Goal: Task Accomplishment & Management: Complete application form

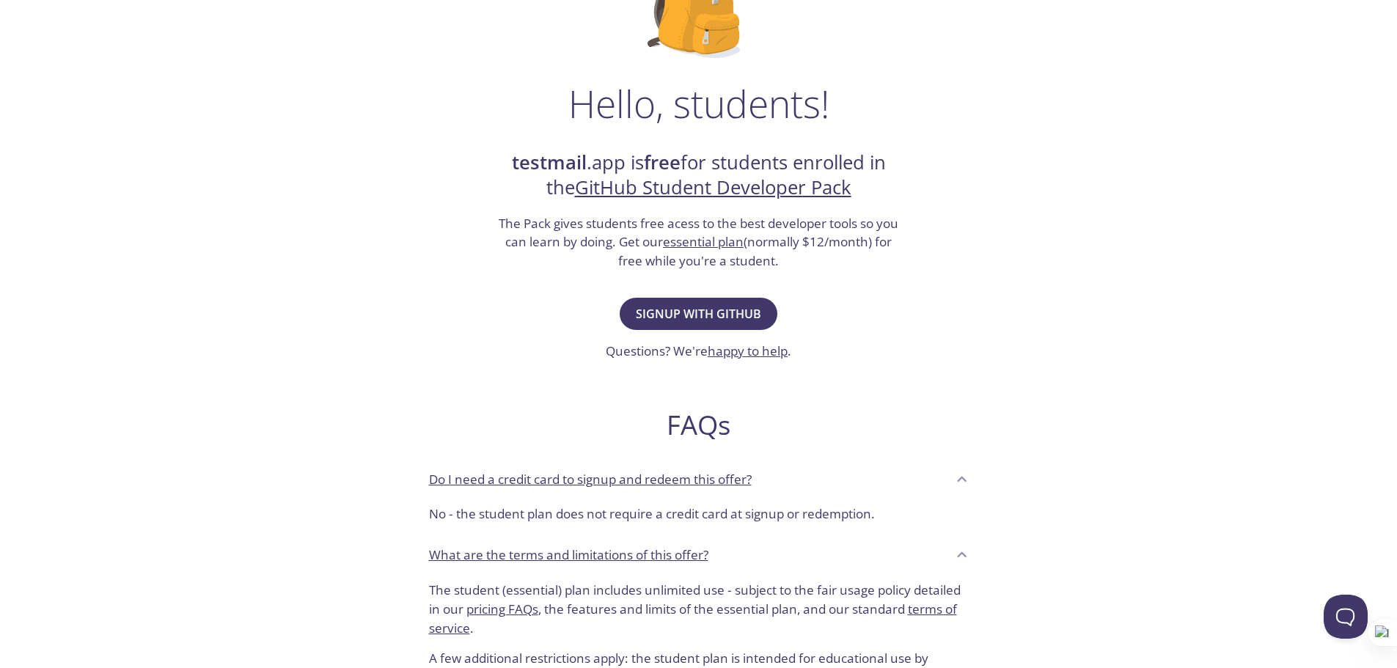
scroll to position [209, 0]
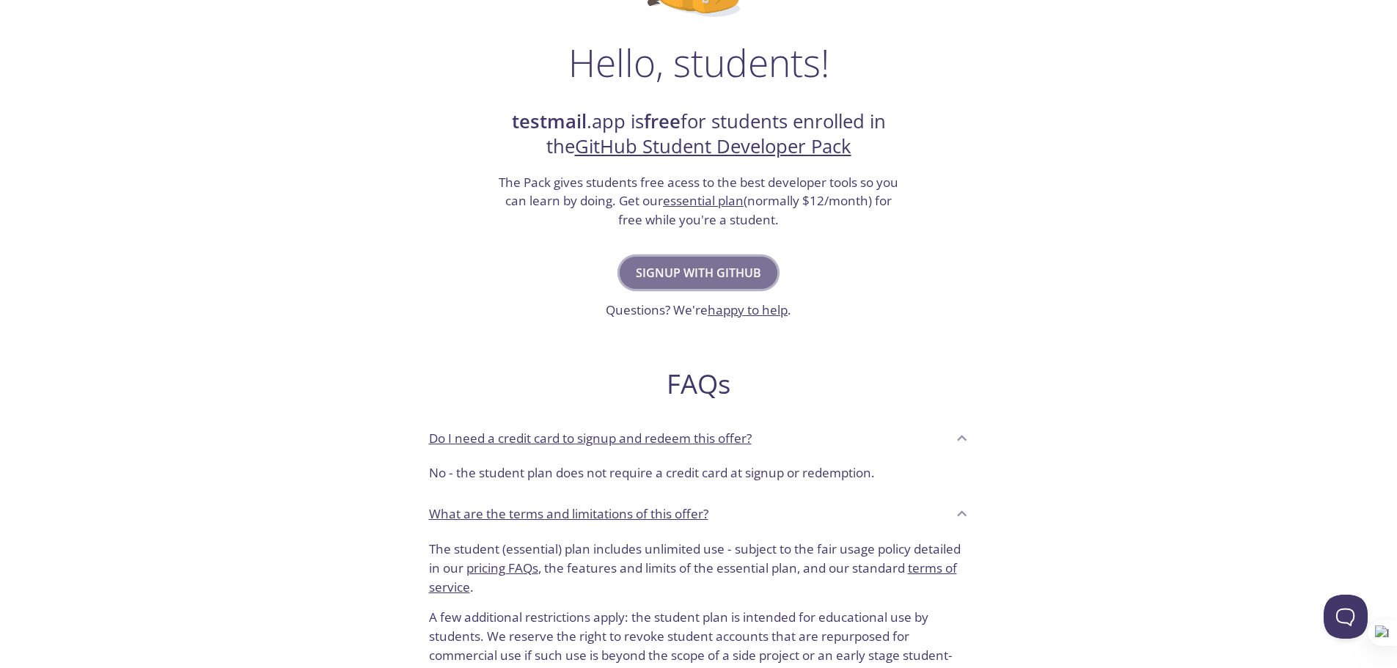
click at [733, 273] on span "Signup with GitHub" at bounding box center [698, 273] width 125 height 21
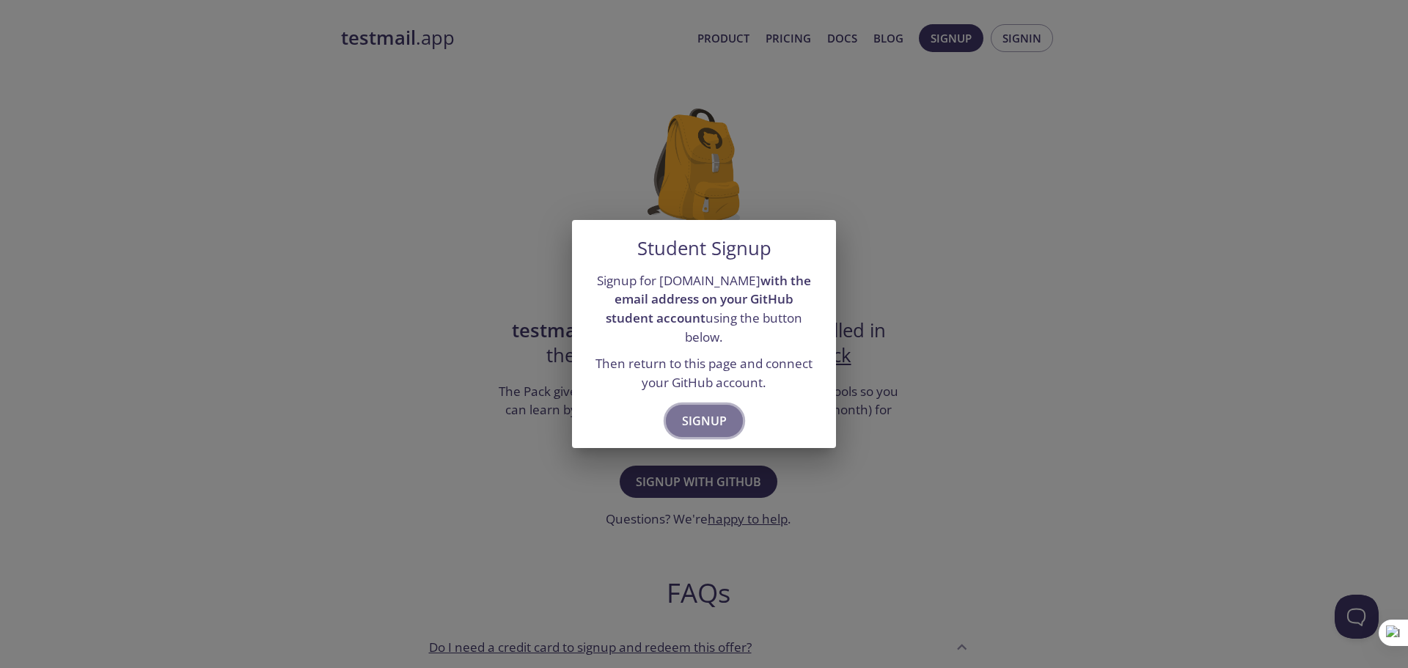
click at [695, 414] on span "Signup" at bounding box center [704, 421] width 45 height 21
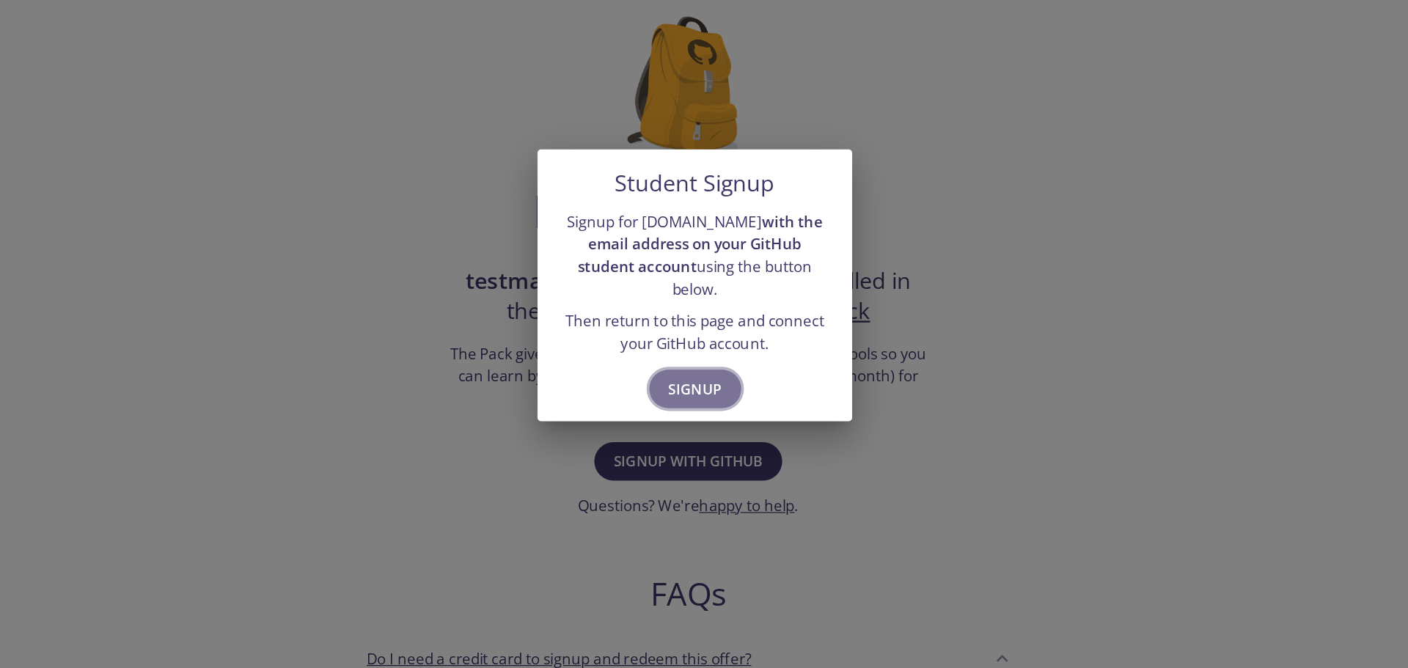
click at [710, 411] on span "Signup" at bounding box center [704, 421] width 45 height 21
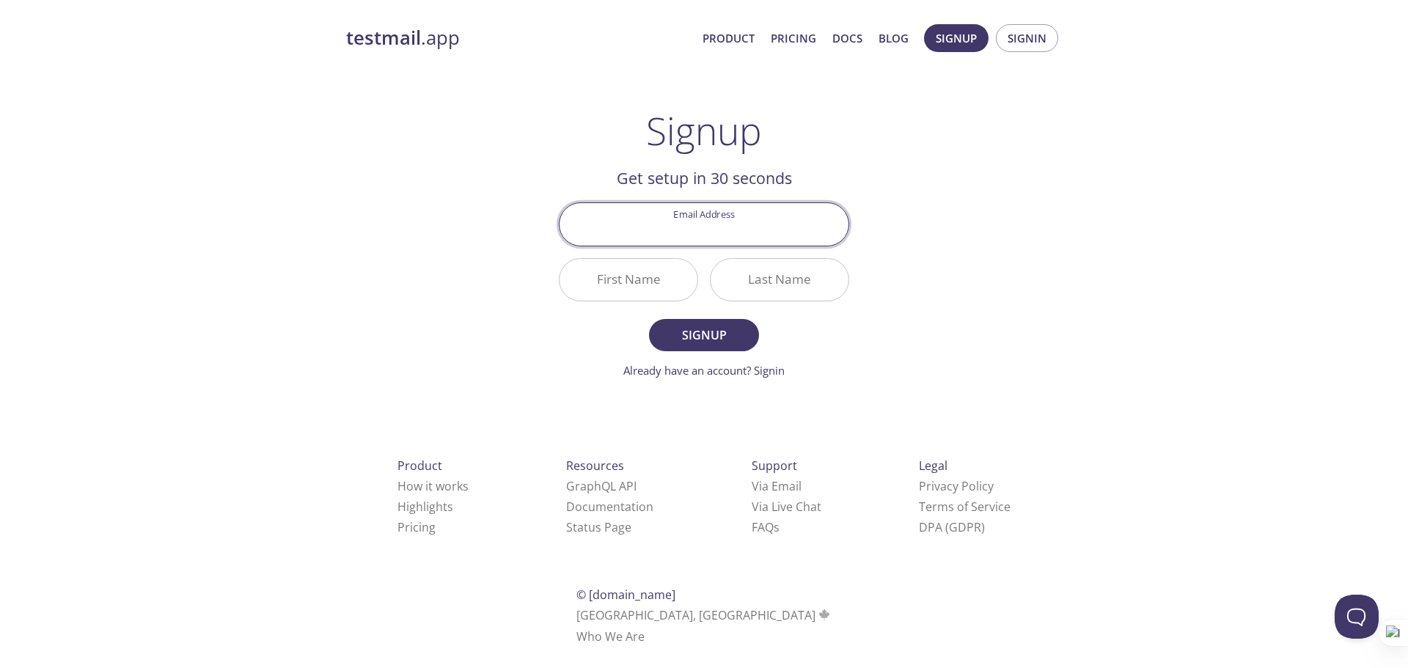
click at [690, 237] on input "Email Address" at bounding box center [704, 224] width 289 height 42
type input "[EMAIL_ADDRESS][DOMAIN_NAME]"
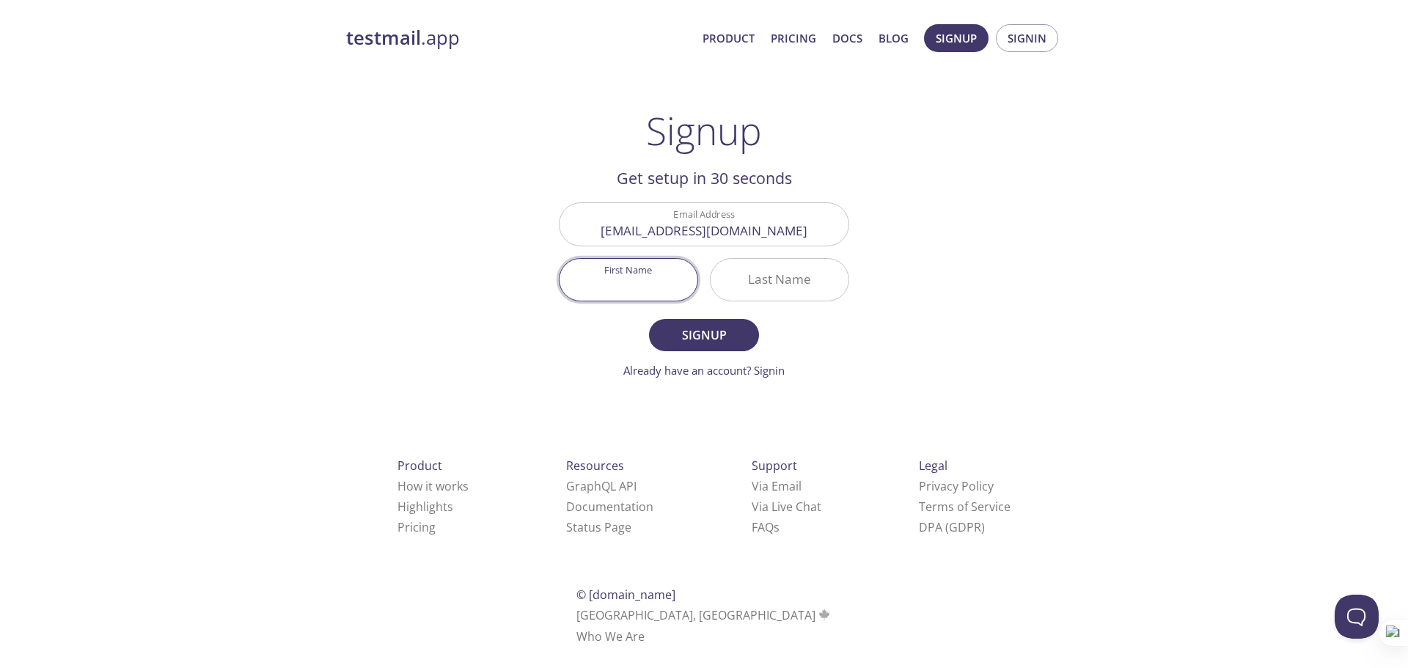
click at [647, 287] on input "First Name" at bounding box center [629, 280] width 138 height 42
type input "[PERSON_NAME]"
type input "ashok"
click at [649, 319] on button "Signup" at bounding box center [704, 335] width 110 height 32
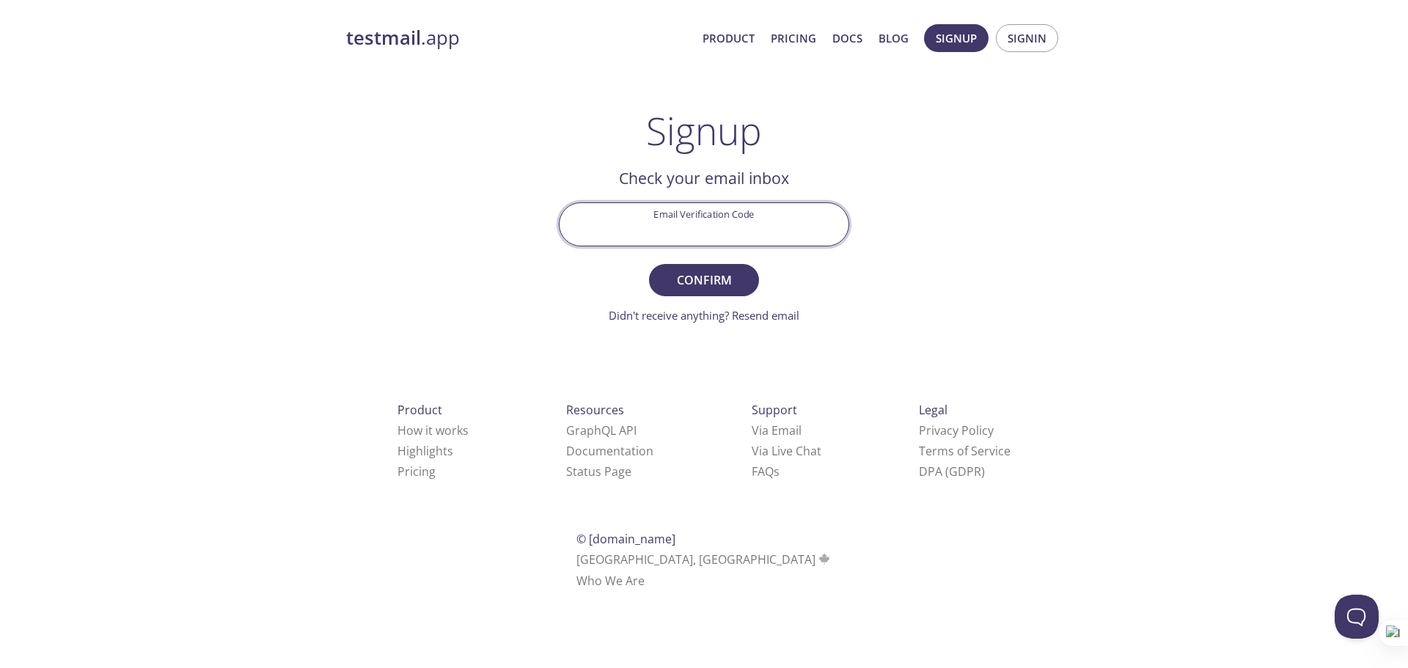
click at [739, 222] on input "Email Verification Code" at bounding box center [704, 224] width 289 height 42
type input "h"
type input "HA8RVTM"
click at [649, 264] on button "Confirm" at bounding box center [704, 280] width 110 height 32
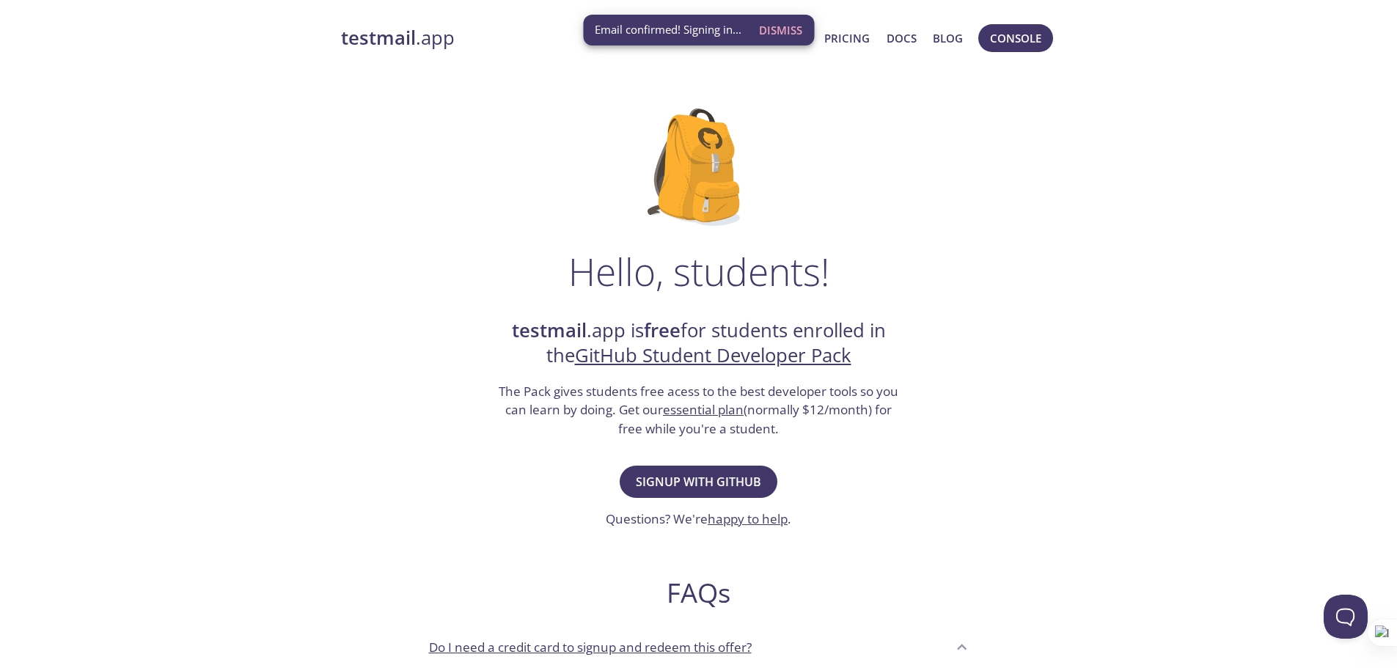
scroll to position [48, 0]
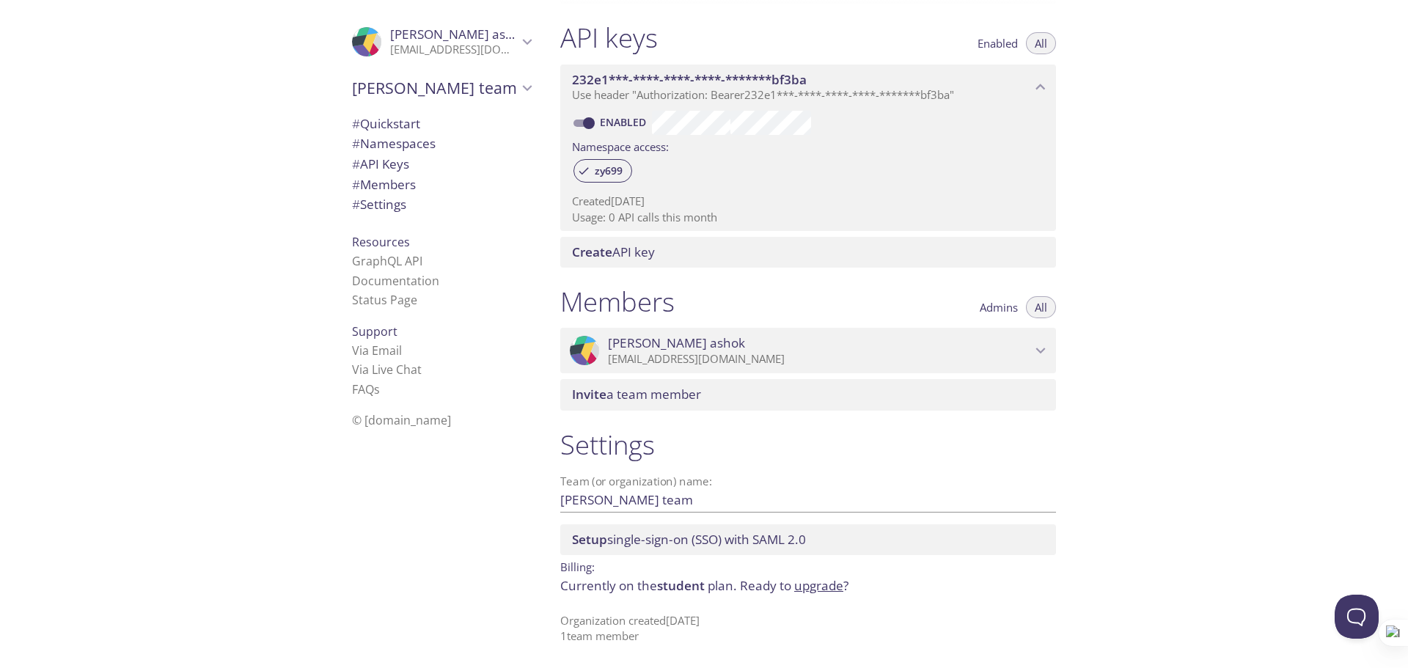
scroll to position [374, 0]
click at [386, 285] on link "Documentation" at bounding box center [395, 281] width 87 height 16
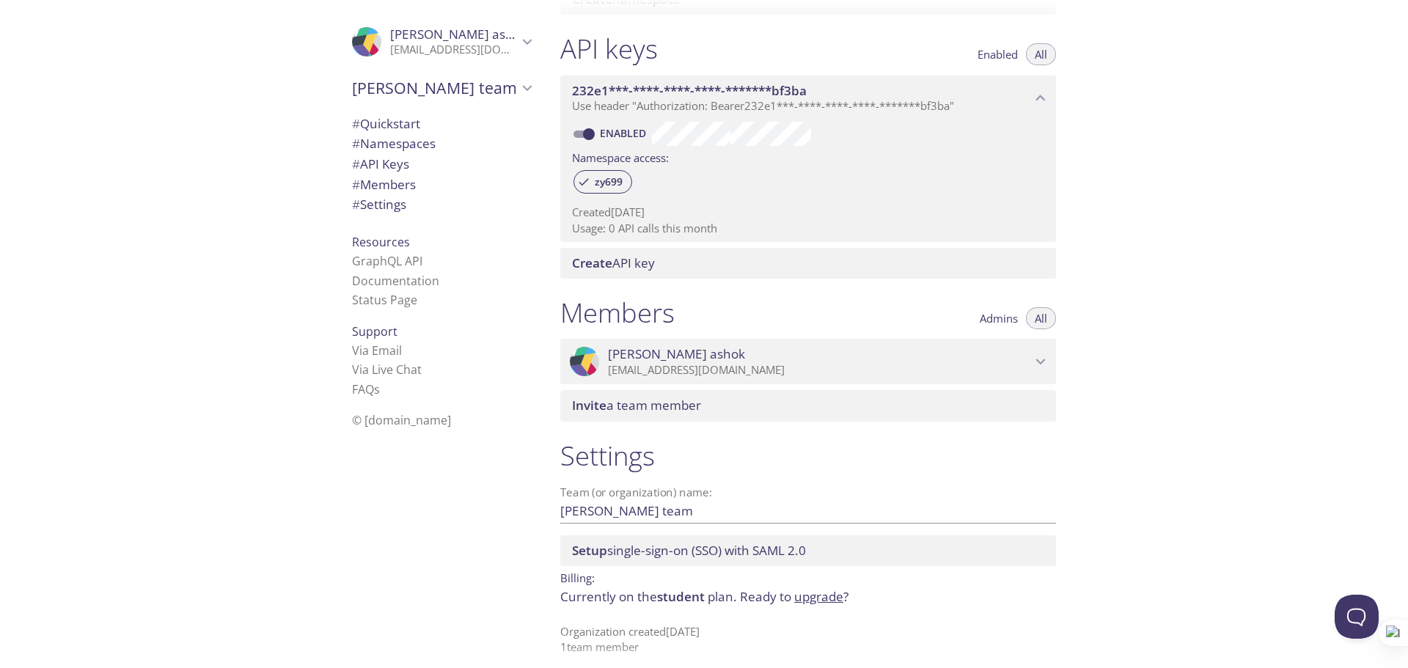
scroll to position [363, 0]
click at [387, 123] on span "# Quickstart" at bounding box center [386, 123] width 68 height 17
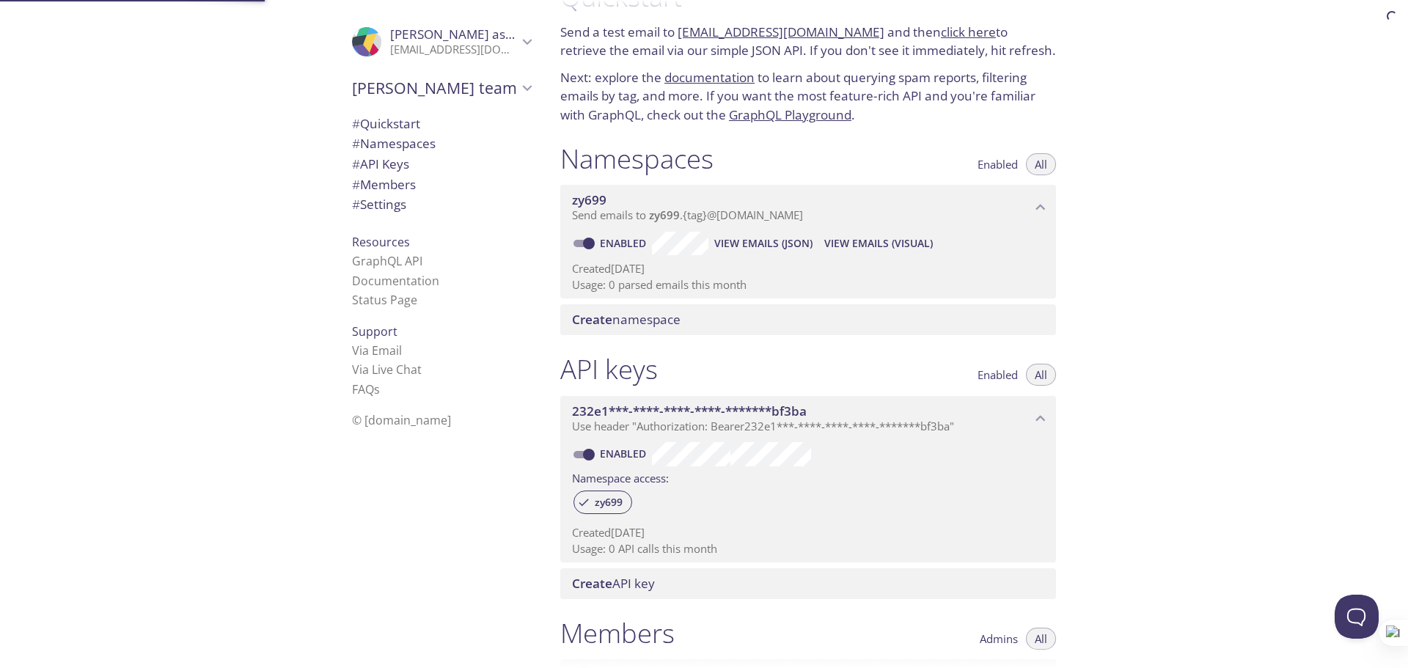
scroll to position [23, 0]
